Goal: Check status: Check status

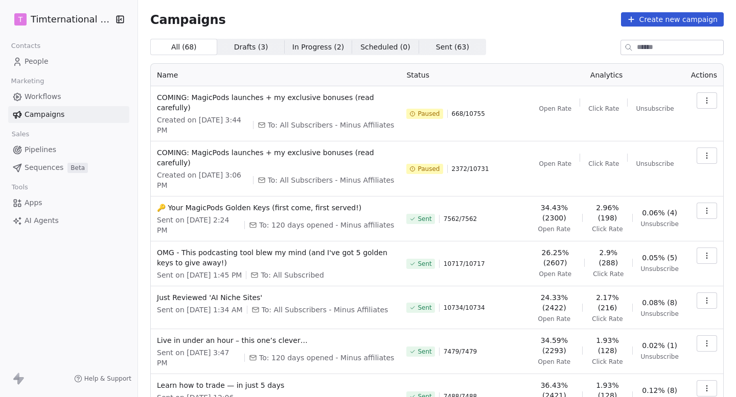
drag, startPoint x: 447, startPoint y: 114, endPoint x: 504, endPoint y: 114, distance: 56.7
click at [503, 114] on div "Paused 668 / 10755" at bounding box center [463, 113] width 115 height 43
click at [504, 114] on div "Paused 668 / 10755" at bounding box center [463, 113] width 115 height 43
click at [442, 108] on div "Paused 668 / 10755" at bounding box center [463, 113] width 115 height 43
click at [465, 112] on span "668 / 10755" at bounding box center [468, 114] width 33 height 8
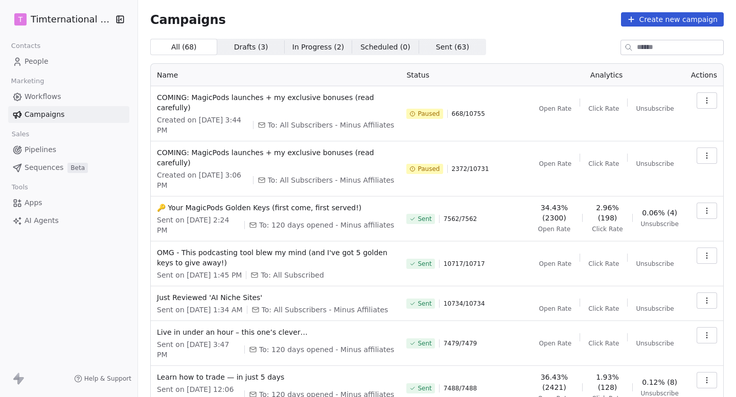
click at [705, 142] on td at bounding box center [703, 168] width 38 height 55
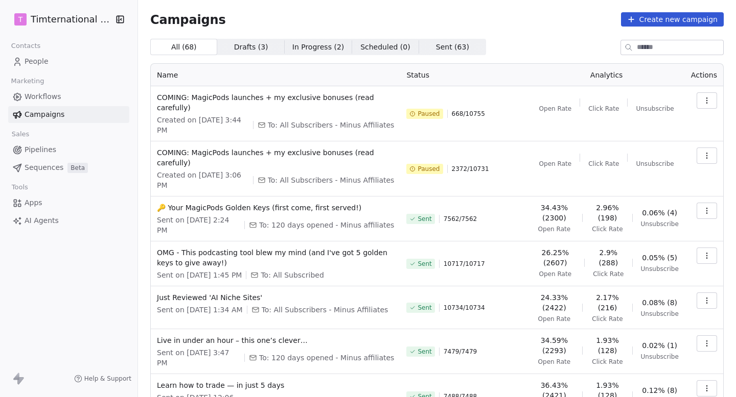
click at [704, 166] on td at bounding box center [703, 168] width 38 height 55
click at [711, 158] on button "button" at bounding box center [706, 156] width 20 height 16
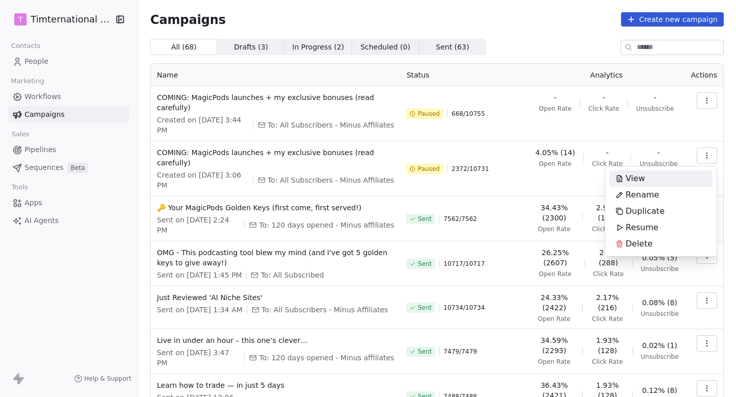
click at [579, 52] on html "T Timternational B.V. Contacts People Marketing Workflows Campaigns Sales Pipel…" at bounding box center [368, 198] width 736 height 397
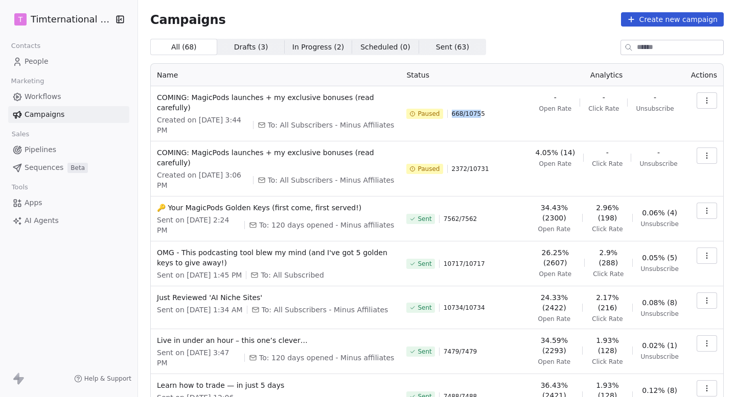
drag, startPoint x: 452, startPoint y: 115, endPoint x: 502, endPoint y: 115, distance: 50.1
click at [494, 115] on div "Paused 668 / 10755" at bounding box center [463, 113] width 115 height 43
click at [502, 115] on div "Paused 668 / 10755" at bounding box center [463, 113] width 115 height 43
drag, startPoint x: 541, startPoint y: 161, endPoint x: 673, endPoint y: 166, distance: 132.4
click at [671, 163] on div "4.05% (14) Open Rate - Click Rate - Unsubscribe" at bounding box center [606, 158] width 144 height 20
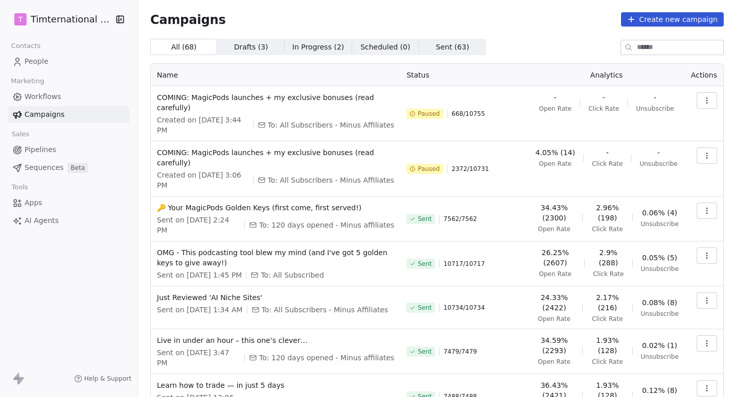
click at [673, 166] on span "Unsubscribe" at bounding box center [658, 164] width 38 height 8
drag, startPoint x: 448, startPoint y: 109, endPoint x: 492, endPoint y: 109, distance: 43.9
click at [477, 109] on div "Paused 668 / 10755" at bounding box center [463, 113] width 115 height 43
click at [493, 109] on div "Paused 668 / 10755" at bounding box center [463, 113] width 115 height 43
drag, startPoint x: 491, startPoint y: 109, endPoint x: 450, endPoint y: 109, distance: 41.4
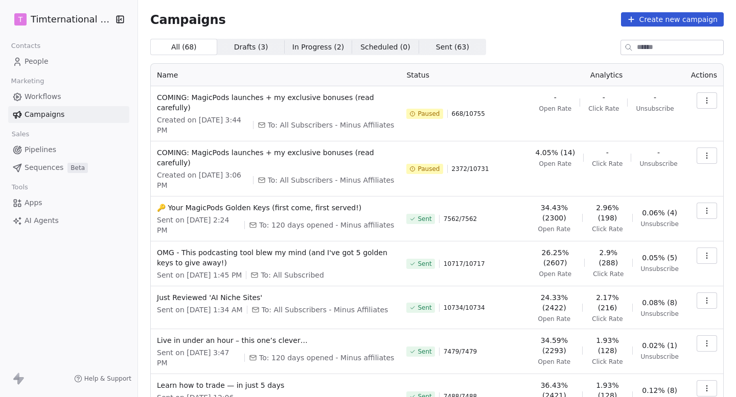
click at [450, 109] on div "Paused 668 / 10755" at bounding box center [463, 113] width 115 height 43
drag, startPoint x: 450, startPoint y: 113, endPoint x: 519, endPoint y: 113, distance: 69.0
click at [518, 113] on div "Paused 668 / 10755" at bounding box center [463, 113] width 115 height 43
click at [519, 113] on div "Paused 668 / 10755" at bounding box center [463, 113] width 115 height 43
copy span "COMING: MagicPods launches + my exclusive bonuses (read carefully)"
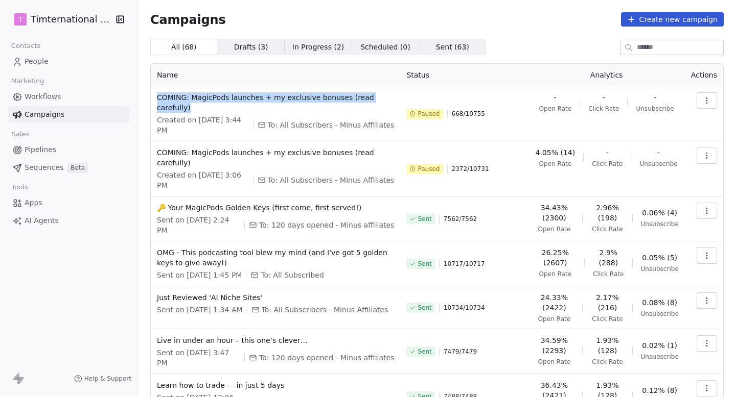
drag, startPoint x: 191, startPoint y: 107, endPoint x: 156, endPoint y: 96, distance: 36.4
click at [156, 96] on td "COMING: MagicPods launches + my exclusive bonuses (read carefully) Created on […" at bounding box center [275, 113] width 249 height 55
